Goal: Information Seeking & Learning: Learn about a topic

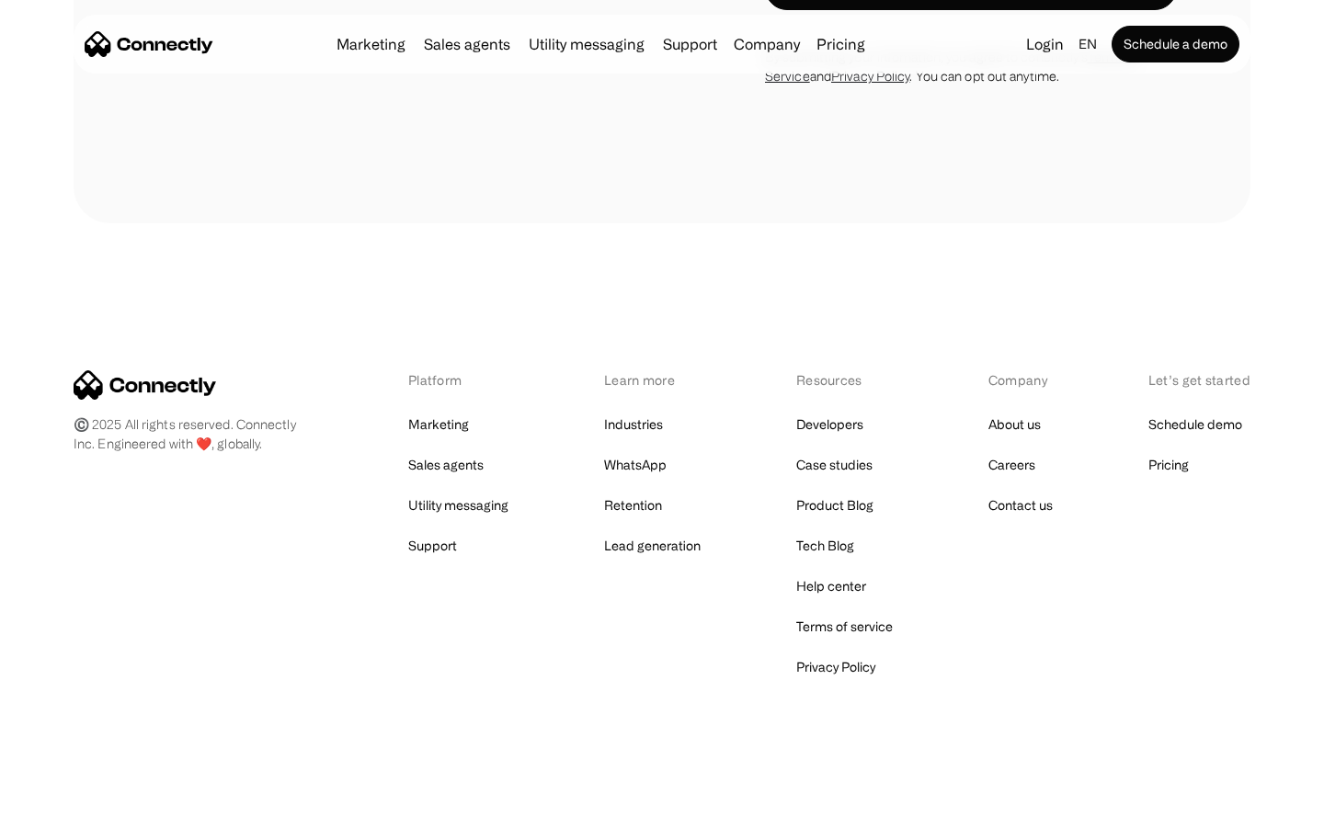
scroll to position [2695, 0]
